Goal: Task Accomplishment & Management: Use online tool/utility

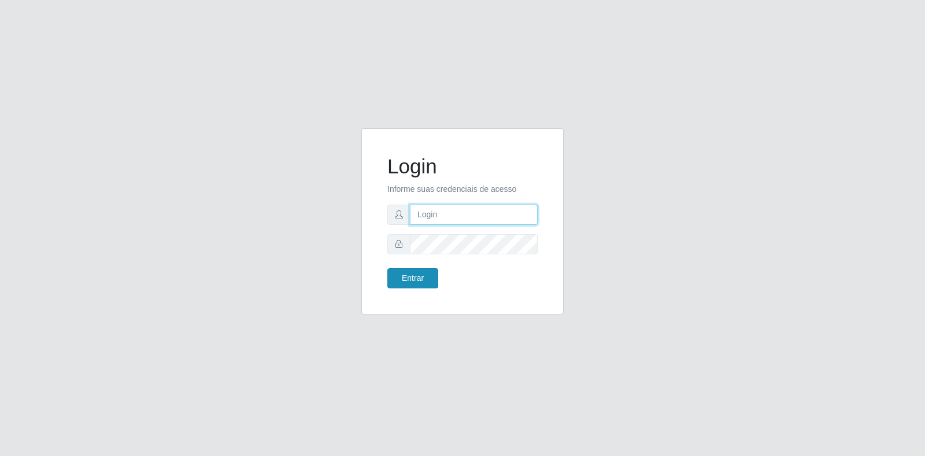
type input "[EMAIL_ADDRESS][DOMAIN_NAME]"
click at [415, 280] on button "Entrar" at bounding box center [412, 278] width 51 height 20
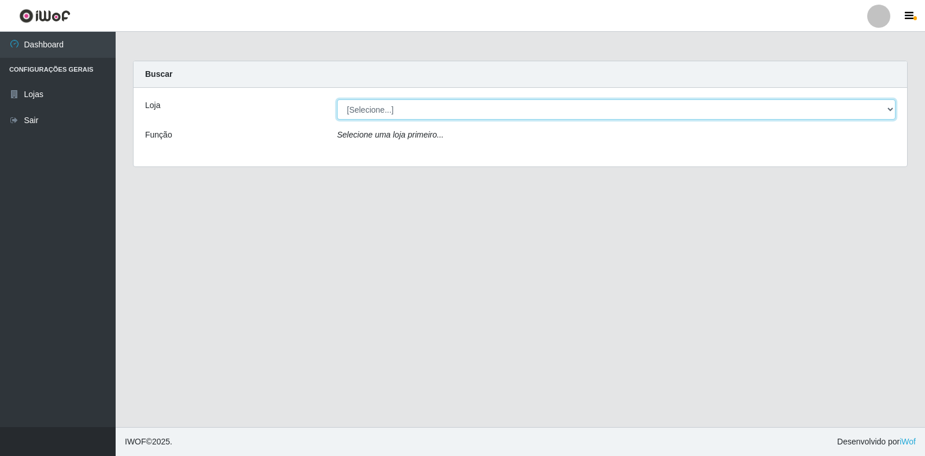
click at [888, 108] on select "[Selecione...] Atacado Vem - Loja 30 Laranjeiras Velha" at bounding box center [616, 109] width 559 height 20
select select "495"
click at [337, 99] on select "[Selecione...] Atacado Vem - Loja 30 Laranjeiras Velha" at bounding box center [616, 109] width 559 height 20
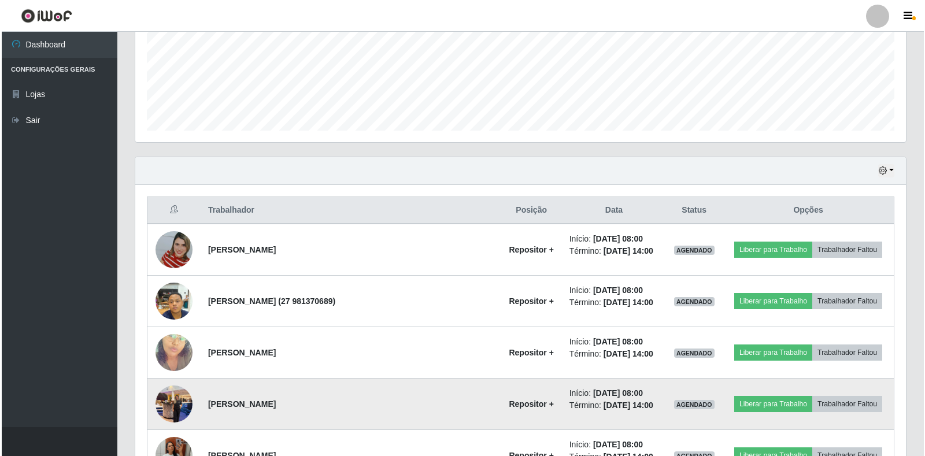
scroll to position [289, 0]
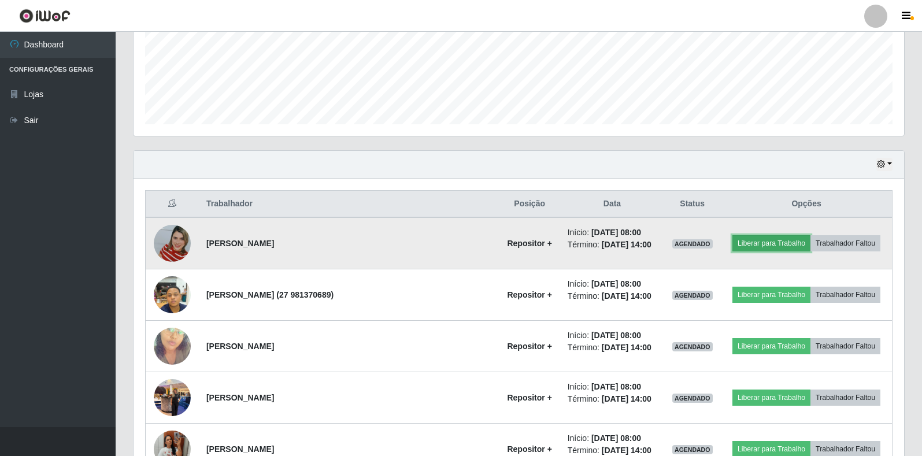
click at [756, 242] on button "Liberar para Trabalho" at bounding box center [772, 243] width 78 height 16
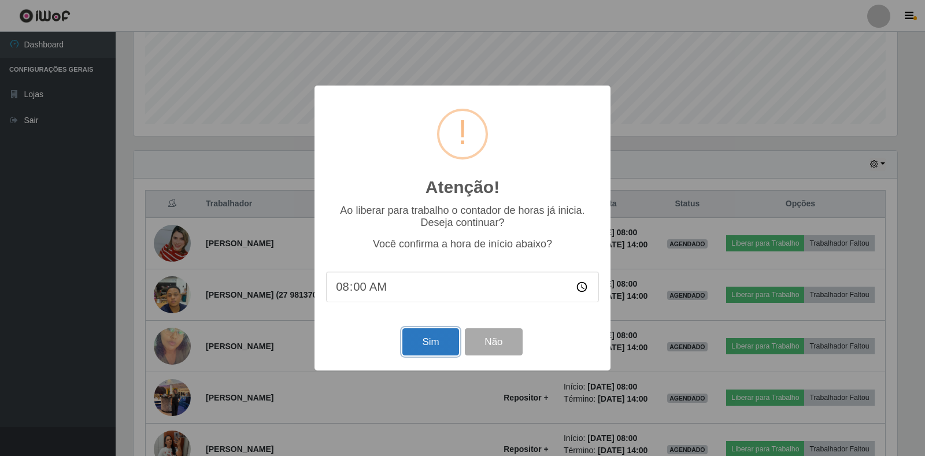
click at [437, 349] on button "Sim" at bounding box center [430, 341] width 56 height 27
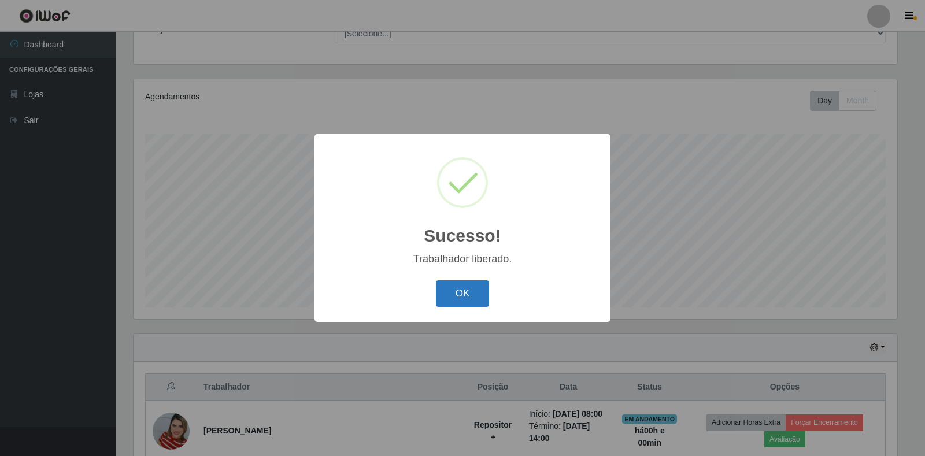
click at [459, 290] on button "OK" at bounding box center [463, 293] width 54 height 27
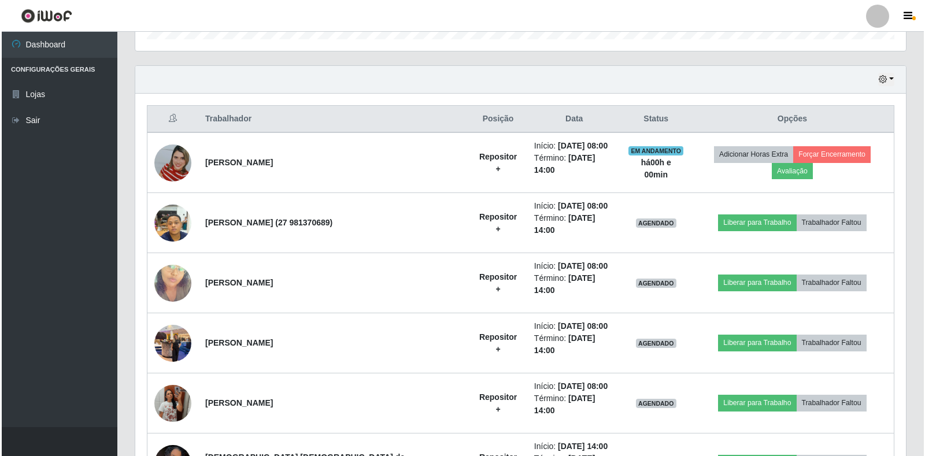
scroll to position [395, 0]
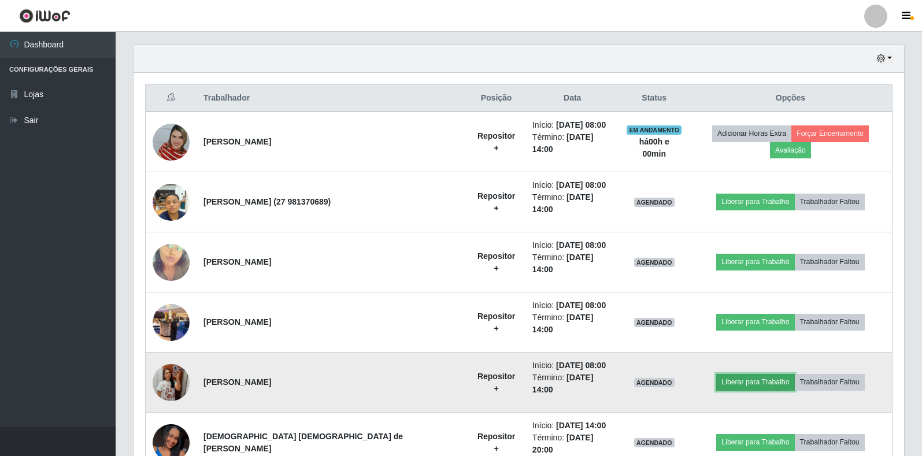
click at [753, 374] on button "Liberar para Trabalho" at bounding box center [755, 382] width 78 height 16
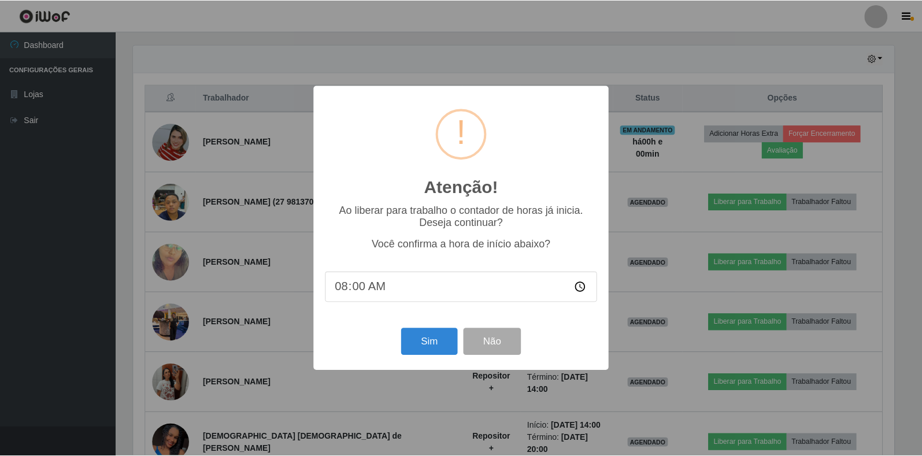
scroll to position [240, 764]
click at [423, 345] on button "Sim" at bounding box center [430, 341] width 56 height 27
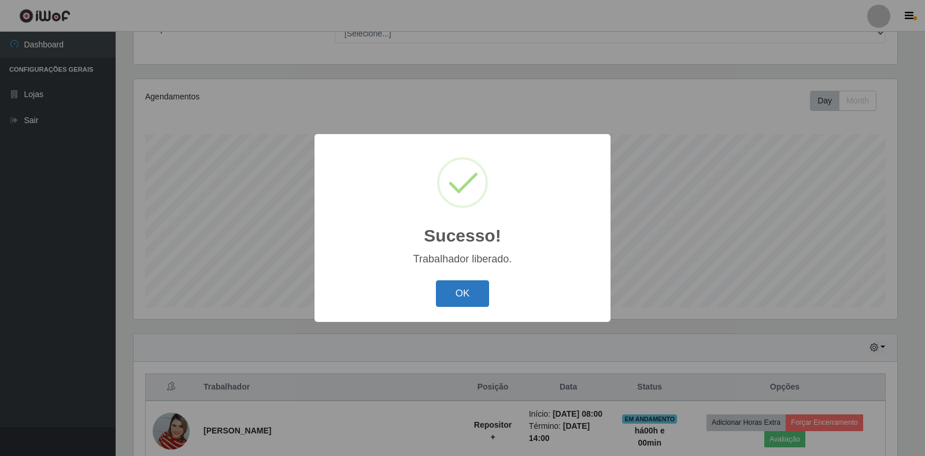
click at [470, 295] on button "OK" at bounding box center [463, 293] width 54 height 27
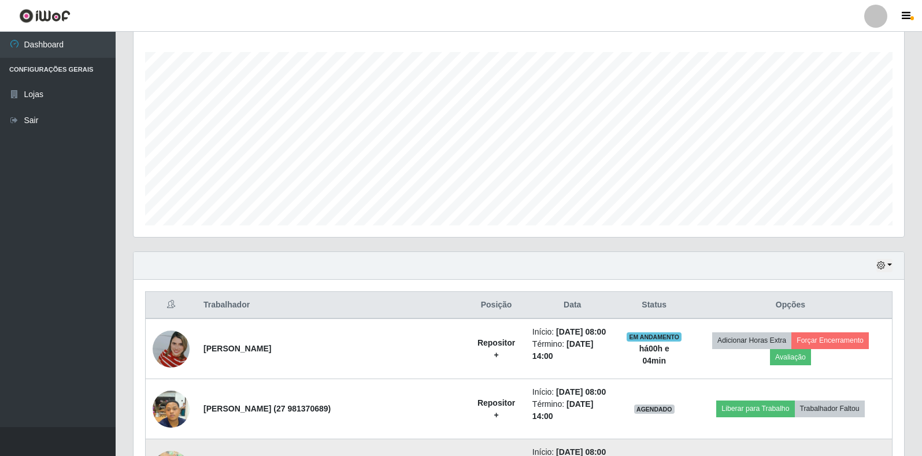
scroll to position [279, 0]
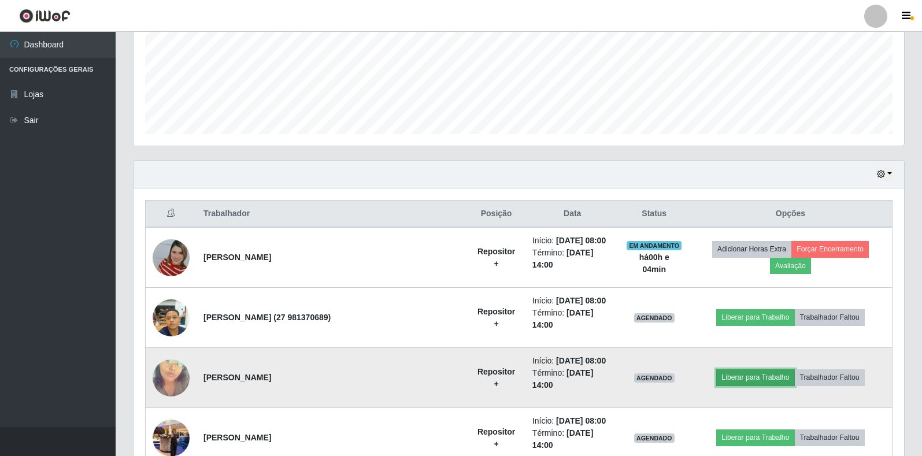
click at [757, 369] on button "Liberar para Trabalho" at bounding box center [755, 377] width 78 height 16
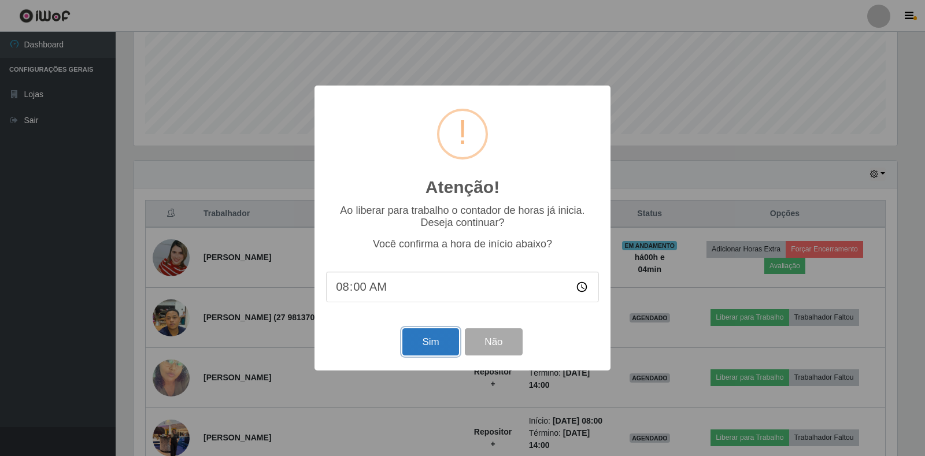
click at [423, 345] on button "Sim" at bounding box center [430, 341] width 56 height 27
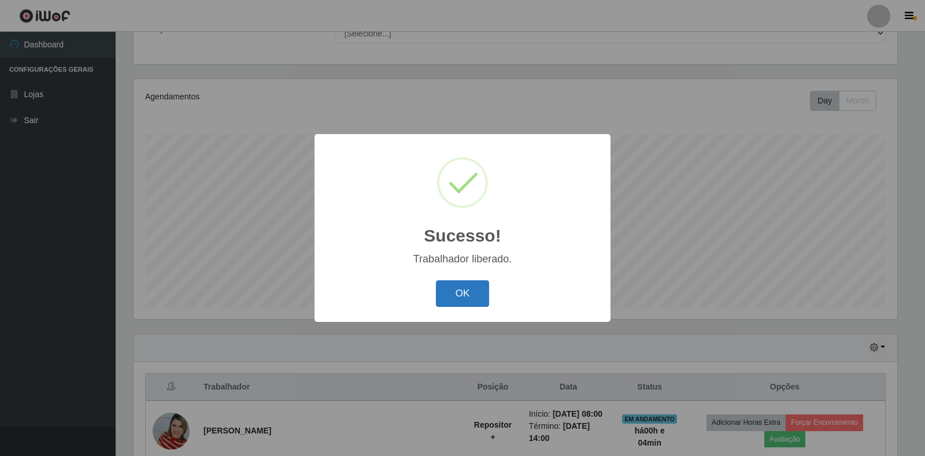
click at [458, 302] on button "OK" at bounding box center [463, 293] width 54 height 27
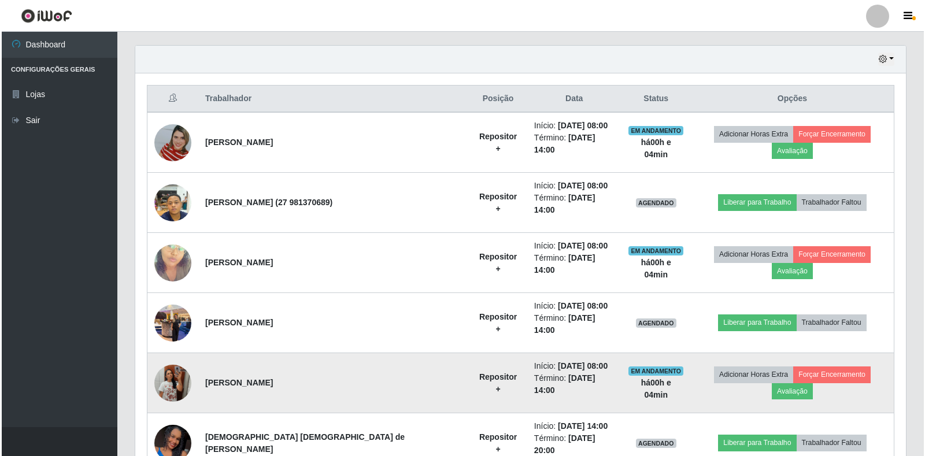
scroll to position [395, 0]
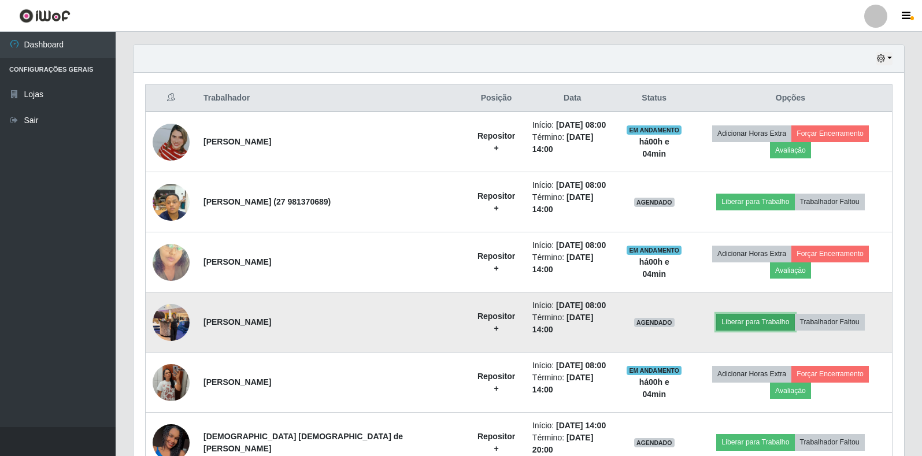
click at [743, 314] on button "Liberar para Trabalho" at bounding box center [755, 322] width 78 height 16
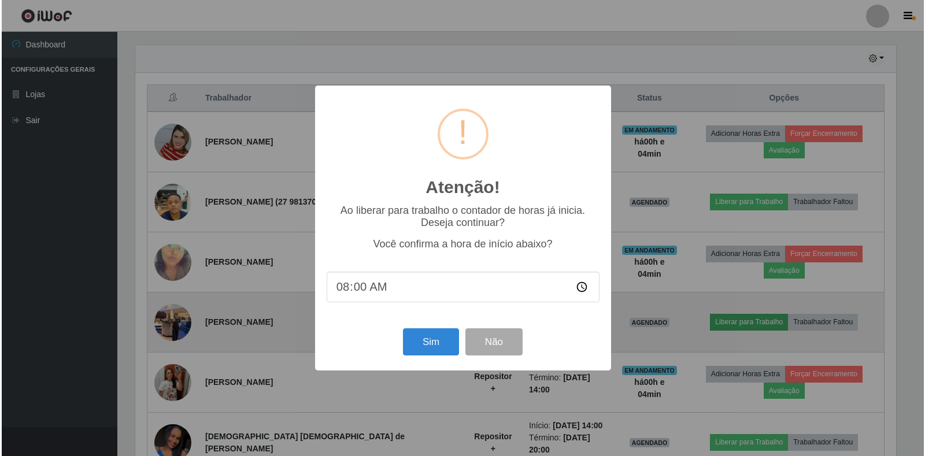
scroll to position [240, 764]
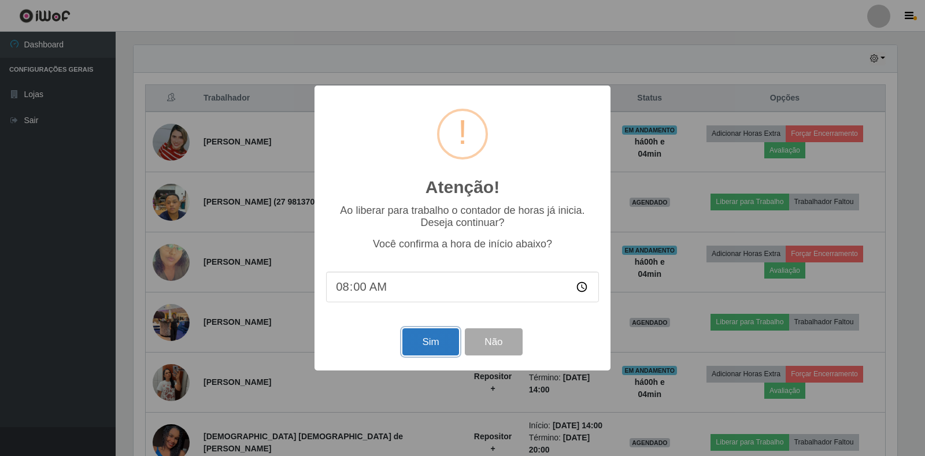
click at [421, 342] on button "Sim" at bounding box center [430, 341] width 56 height 27
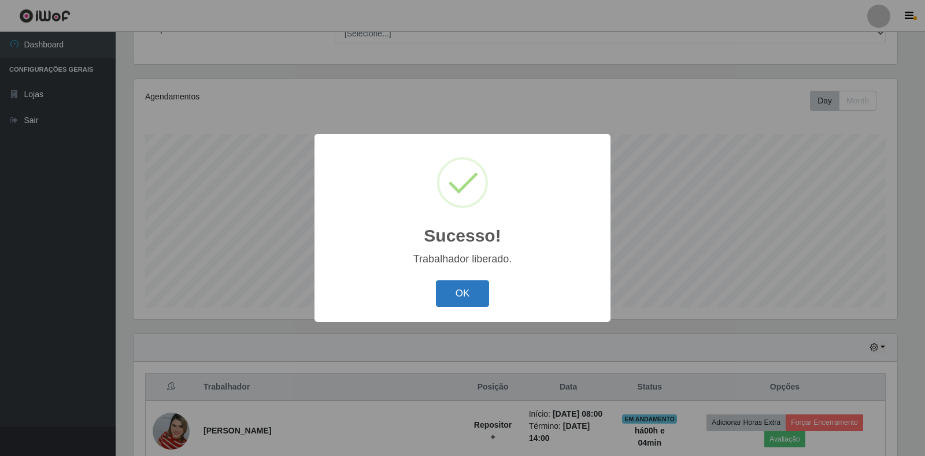
click at [464, 295] on button "OK" at bounding box center [463, 293] width 54 height 27
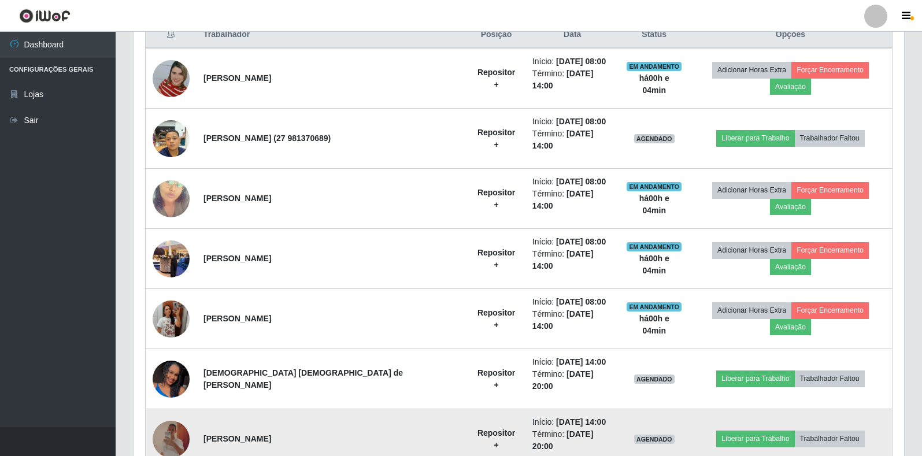
scroll to position [447, 0]
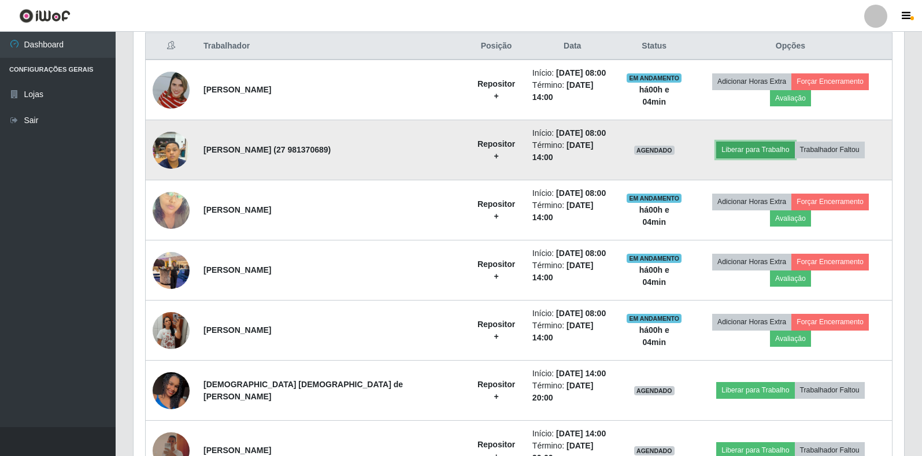
click at [725, 142] on button "Liberar para Trabalho" at bounding box center [755, 150] width 78 height 16
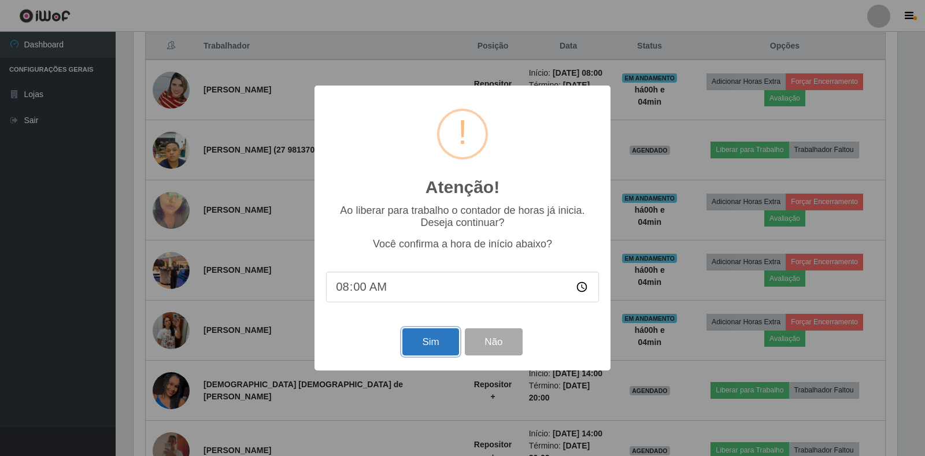
click at [449, 339] on button "Sim" at bounding box center [430, 341] width 56 height 27
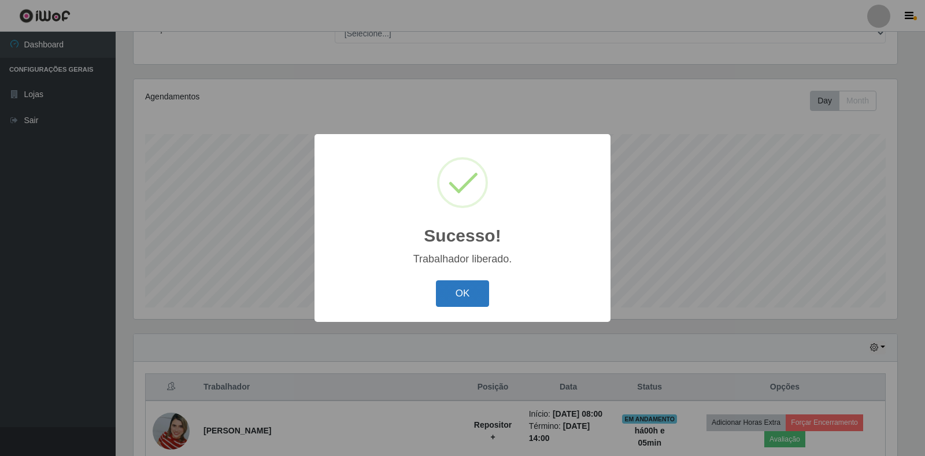
click at [464, 296] on button "OK" at bounding box center [463, 293] width 54 height 27
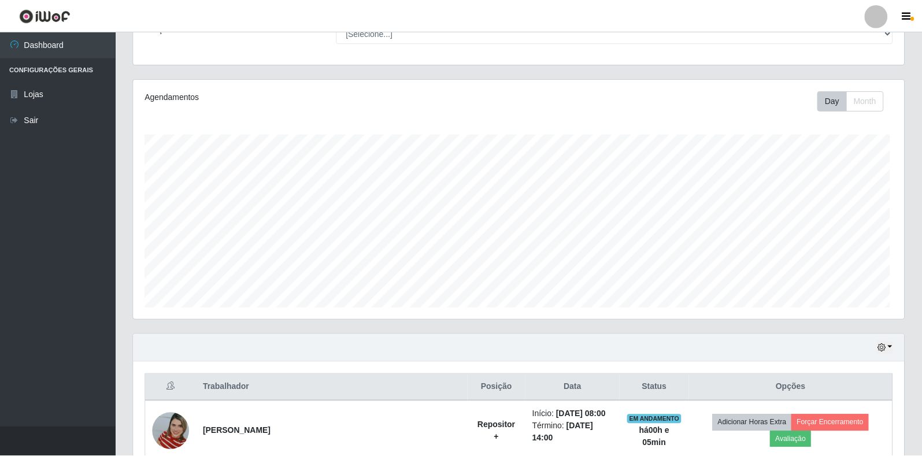
scroll to position [240, 771]
